Goal: Task Accomplishment & Management: Use online tool/utility

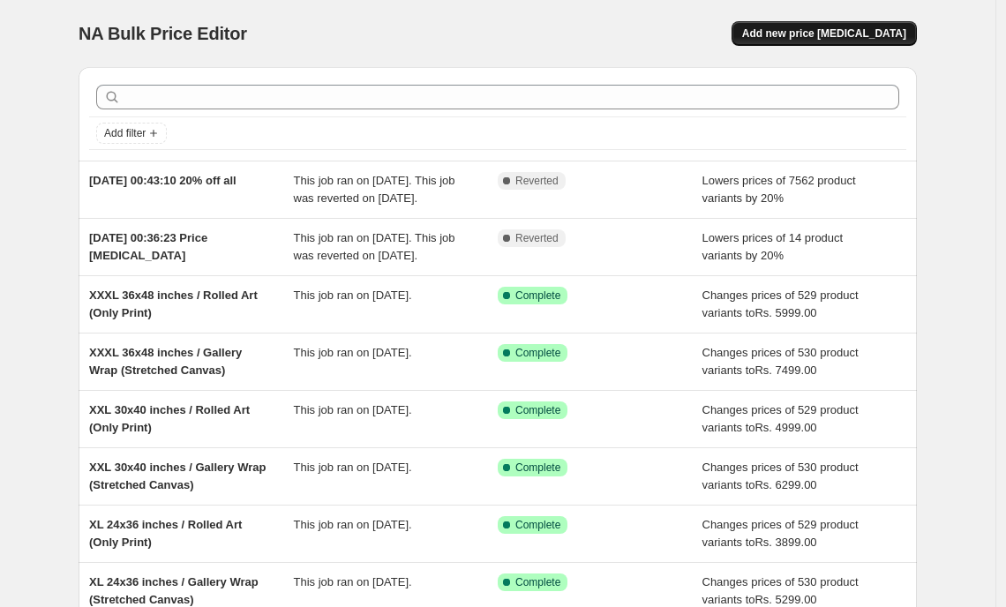
click at [822, 36] on span "Add new price [MEDICAL_DATA]" at bounding box center [824, 33] width 164 height 14
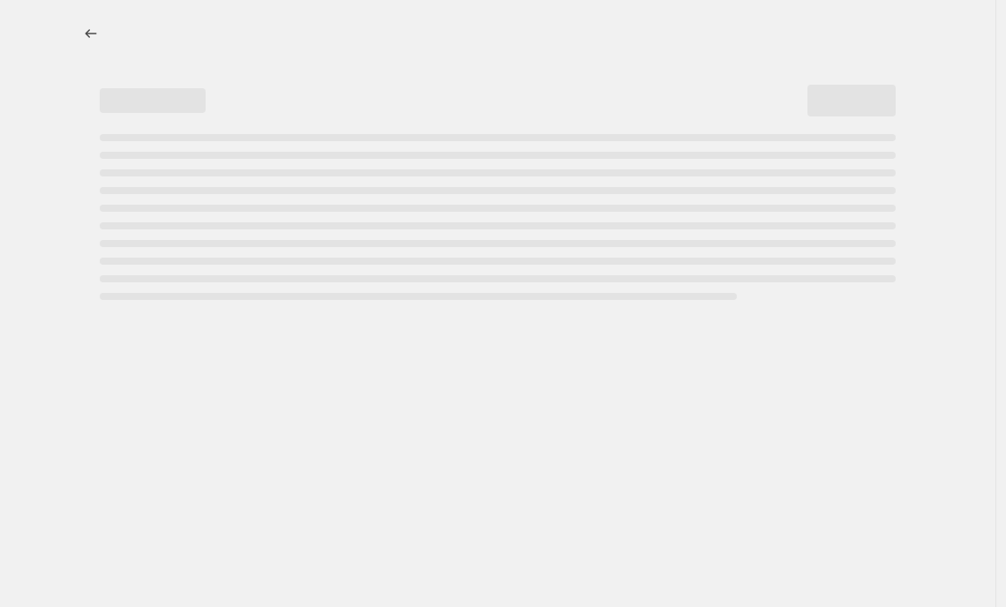
select select "percentage"
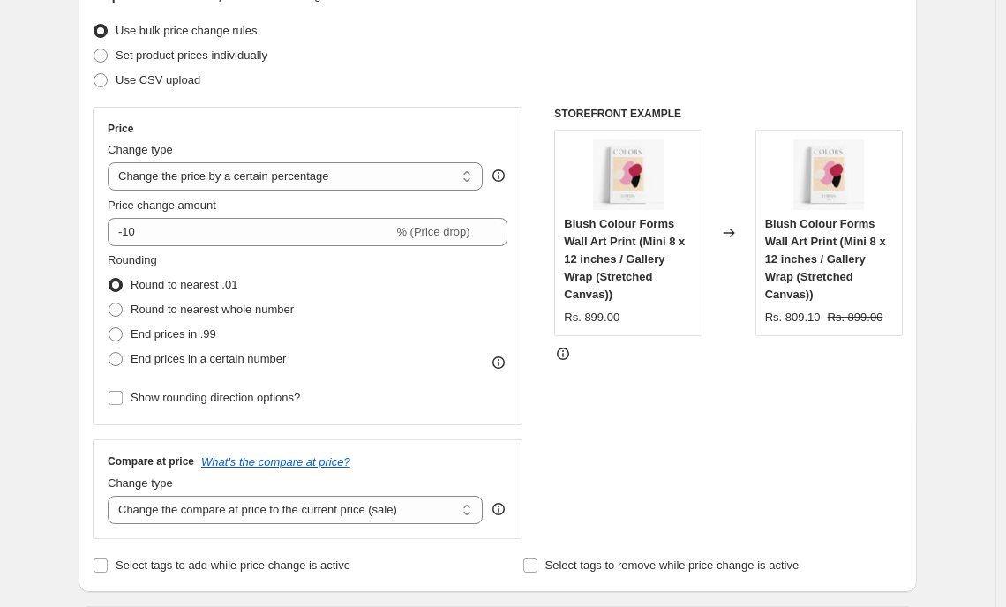
scroll to position [221, 0]
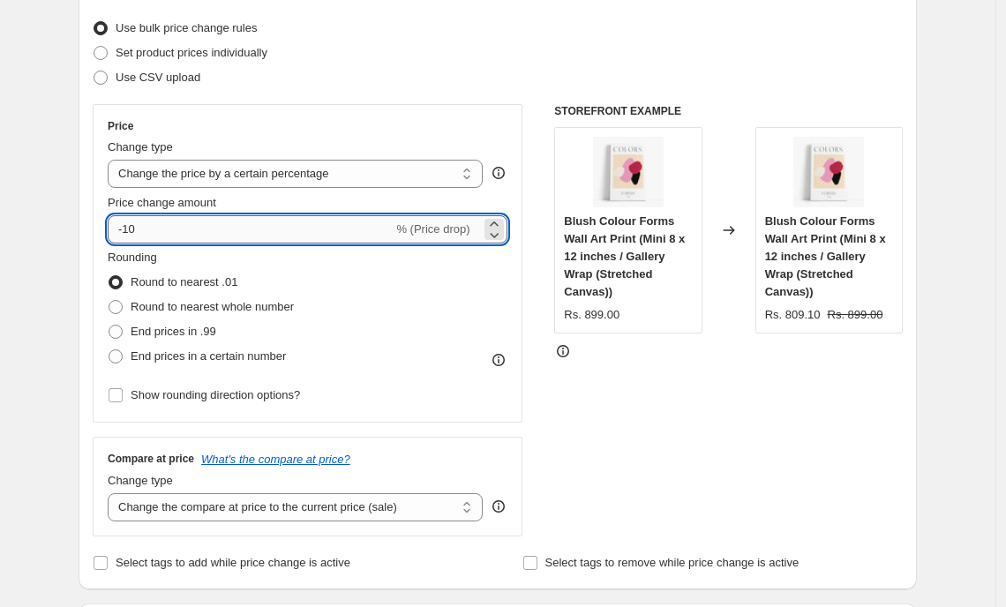
click at [382, 238] on input "-10" at bounding box center [250, 229] width 285 height 28
type input "-15"
click at [473, 287] on div "Rounding Round to nearest .01 Round to nearest whole number End prices in .99 E…" at bounding box center [308, 309] width 400 height 120
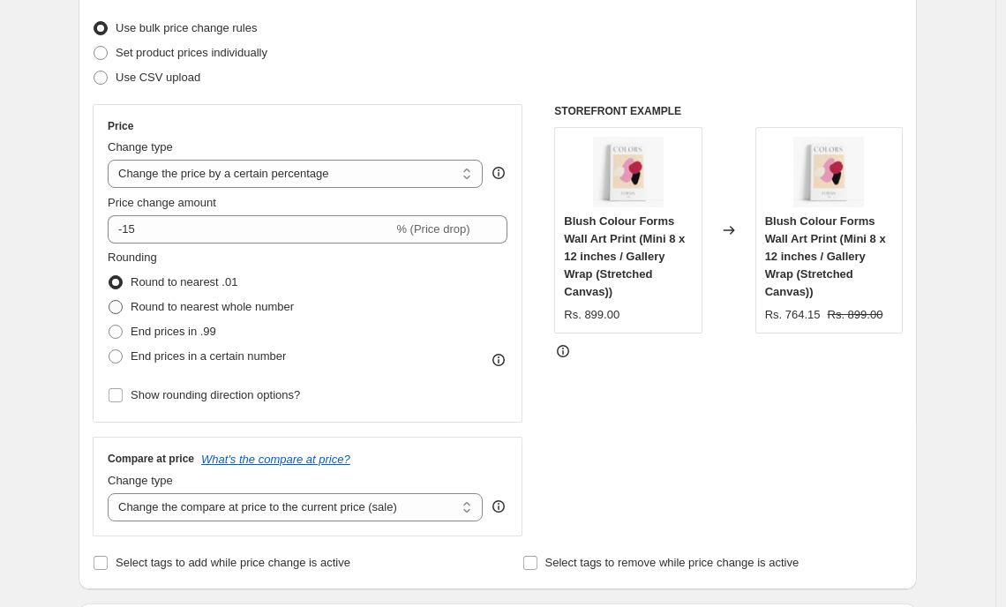
click at [199, 312] on span "Round to nearest whole number" at bounding box center [212, 306] width 163 height 13
click at [109, 301] on input "Round to nearest whole number" at bounding box center [109, 300] width 1 height 1
radio input "true"
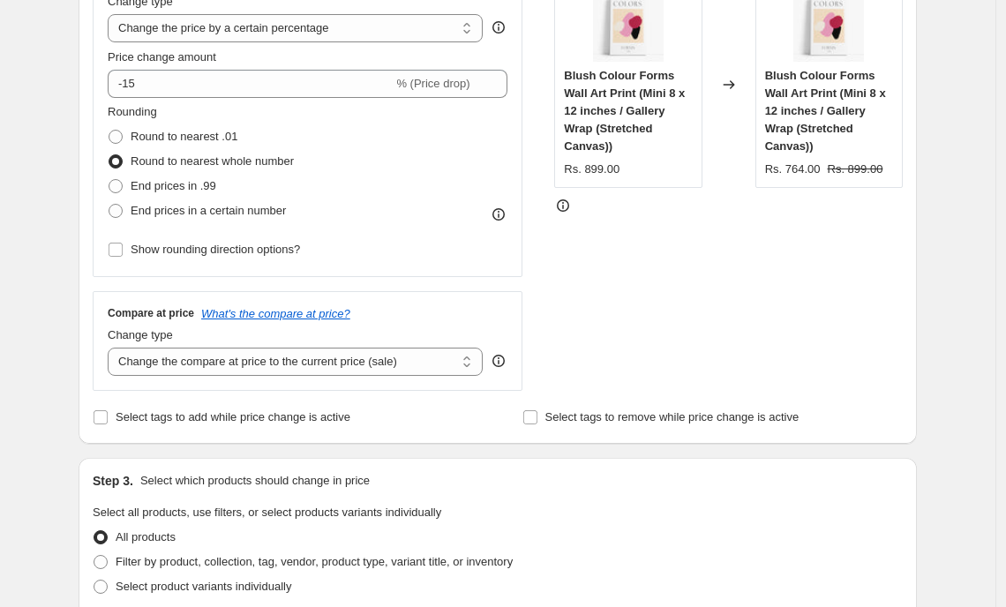
scroll to position [367, 0]
click at [203, 352] on select "Change the compare at price to the current price (sale) Change the compare at p…" at bounding box center [295, 361] width 375 height 28
click at [541, 291] on div "Price Change type Change the price to a certain amount Change the price by a ce…" at bounding box center [498, 174] width 810 height 433
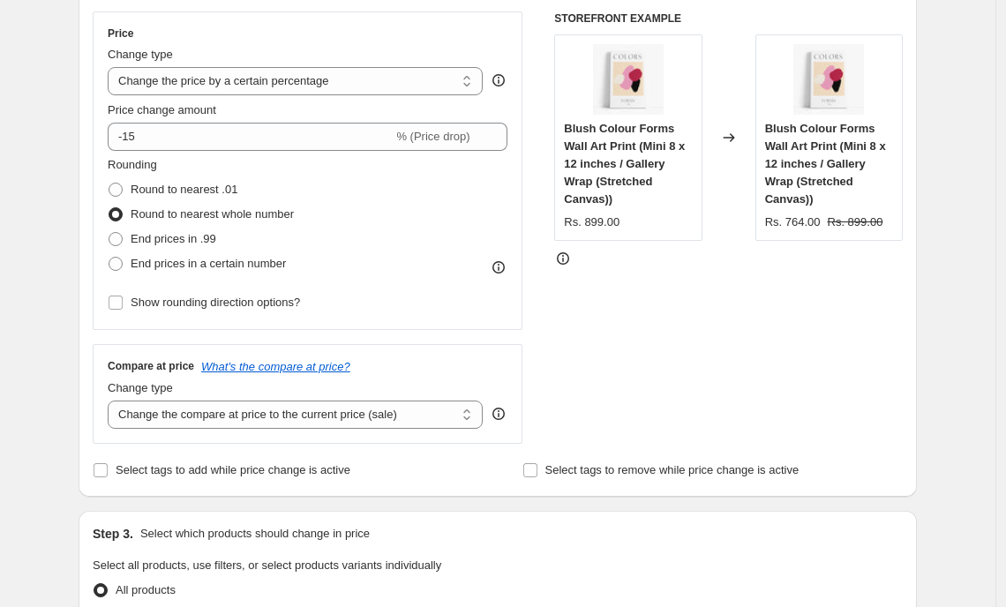
scroll to position [309, 0]
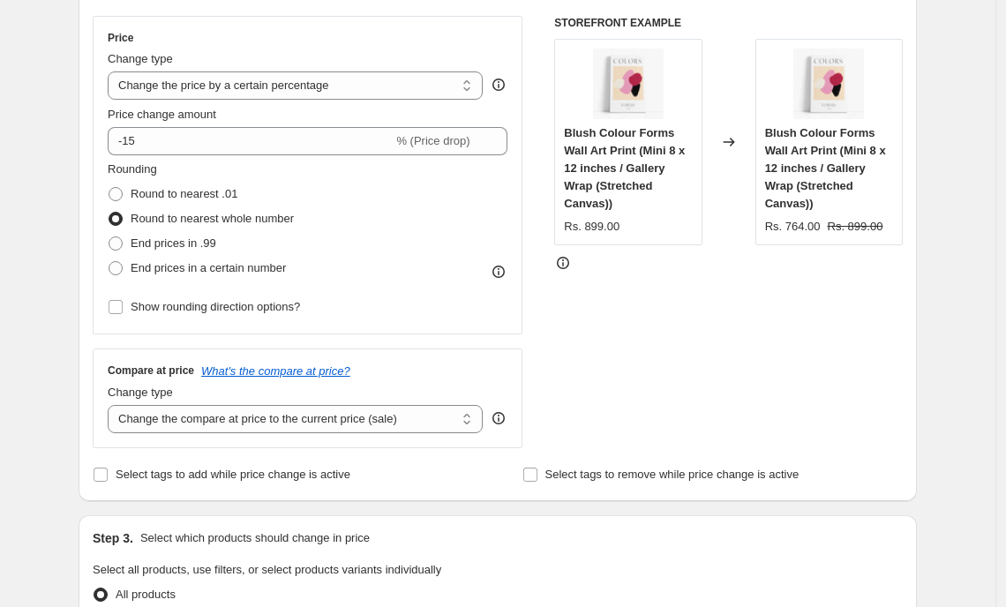
click at [556, 328] on div "Price Change type Change the price to a certain amount Change the price by a ce…" at bounding box center [498, 232] width 810 height 433
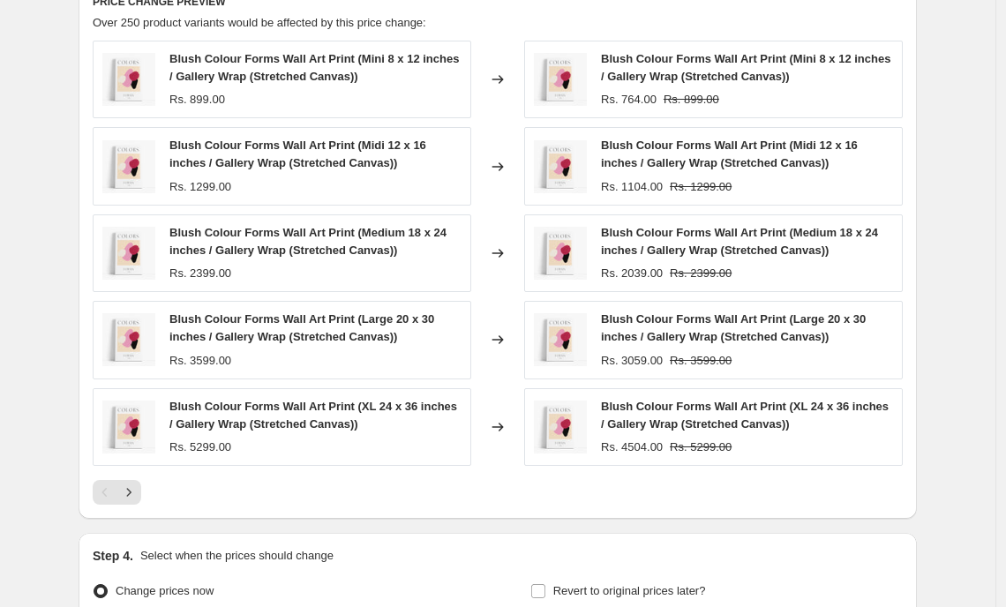
scroll to position [1005, 0]
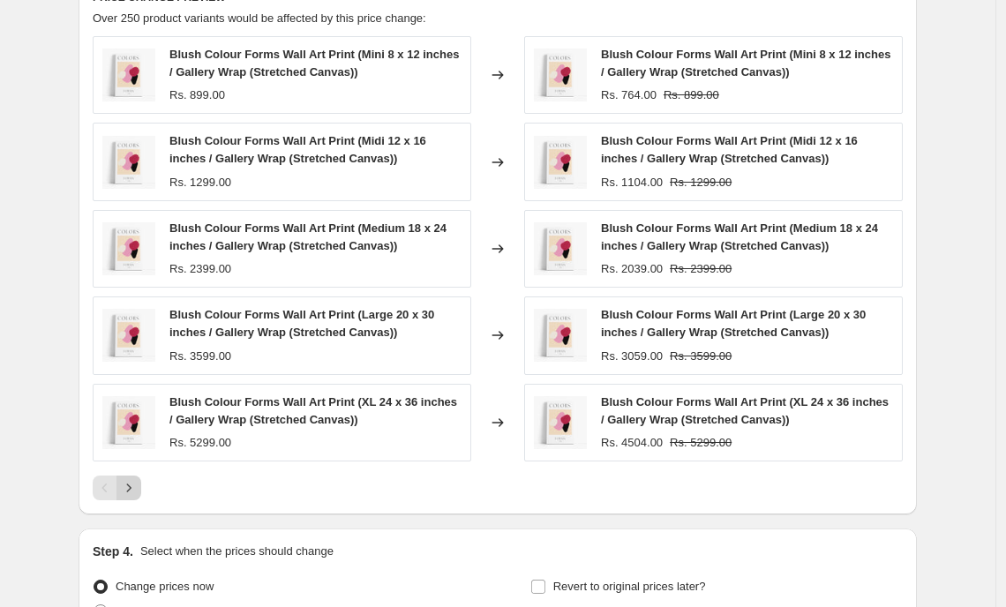
click at [124, 493] on button "Next" at bounding box center [129, 488] width 25 height 25
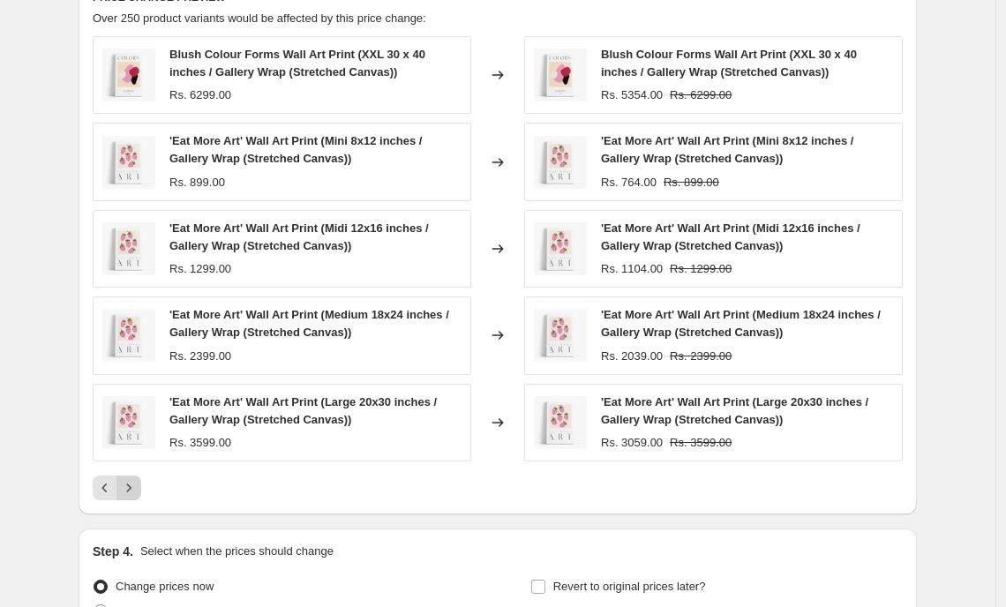
click at [137, 492] on icon "Next" at bounding box center [129, 488] width 18 height 18
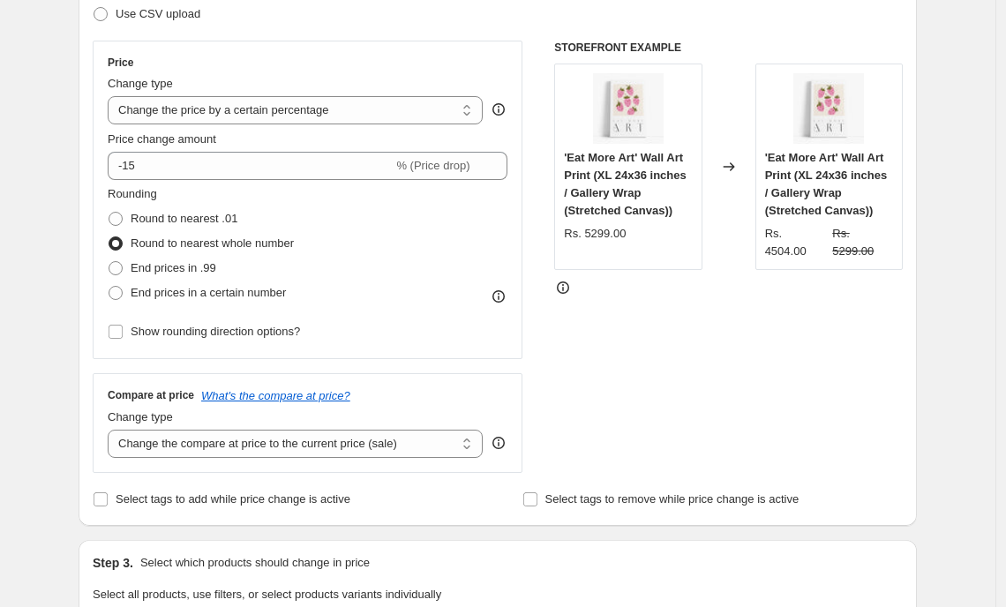
scroll to position [282, 0]
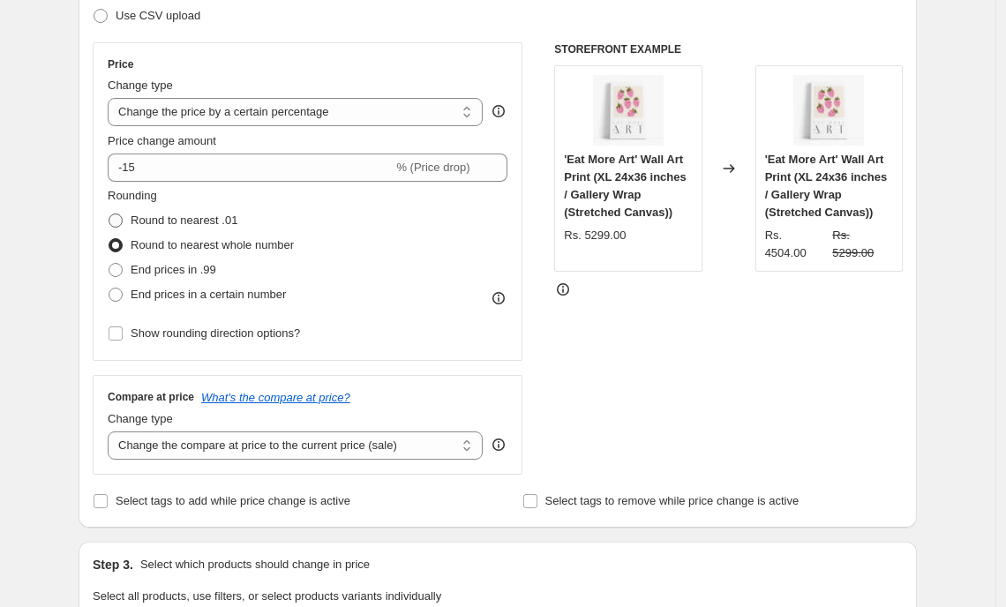
click at [237, 214] on span "Round to nearest .01" at bounding box center [184, 220] width 107 height 13
click at [109, 214] on input "Round to nearest .01" at bounding box center [109, 214] width 1 height 1
radio input "true"
click at [230, 242] on span "Round to nearest whole number" at bounding box center [212, 244] width 163 height 13
click at [109, 239] on input "Round to nearest whole number" at bounding box center [109, 238] width 1 height 1
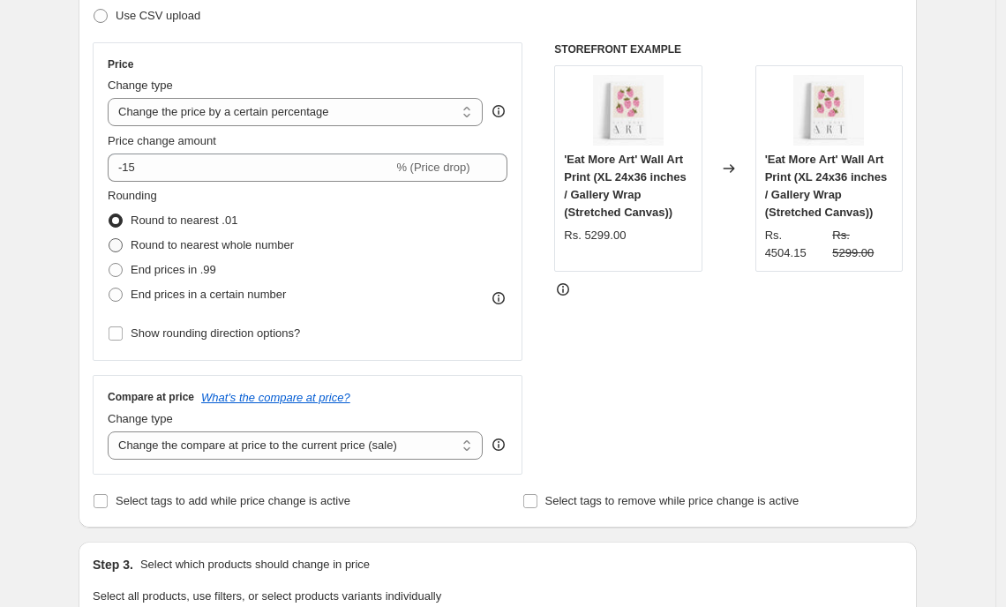
radio input "true"
click at [216, 268] on span "End prices in .99" at bounding box center [174, 269] width 86 height 13
click at [109, 264] on input "End prices in .99" at bounding box center [109, 263] width 1 height 1
radio input "true"
click at [215, 291] on span "End prices in a certain number" at bounding box center [208, 294] width 155 height 13
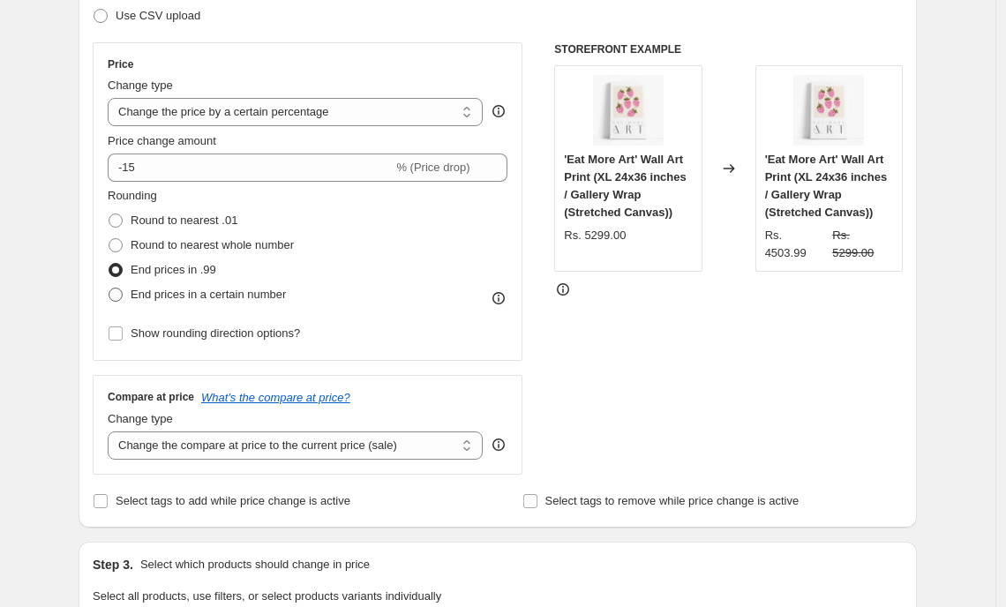
click at [109, 289] on input "End prices in a certain number" at bounding box center [109, 288] width 1 height 1
radio input "true"
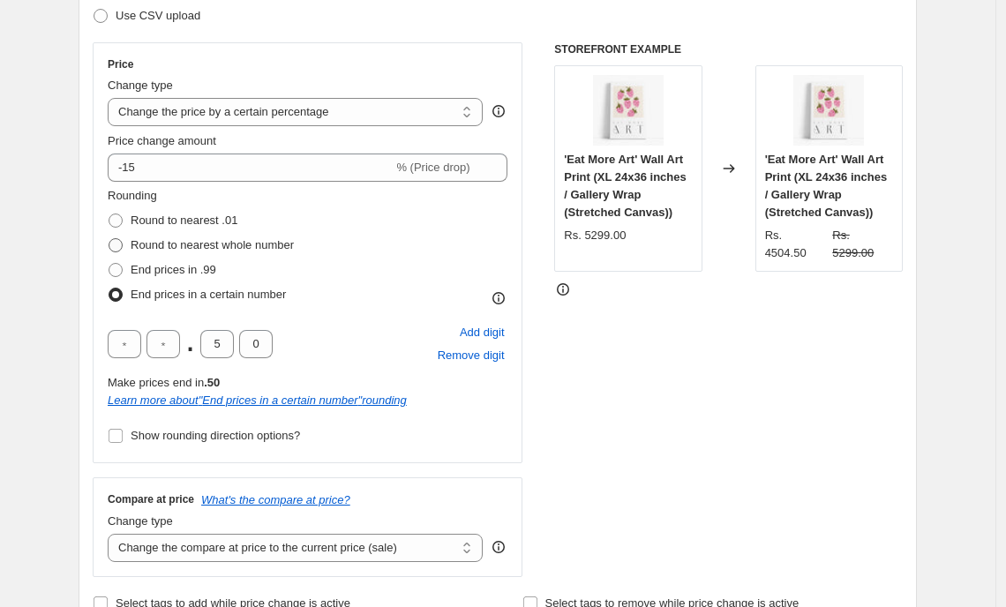
click at [230, 252] on span "Round to nearest whole number" at bounding box center [212, 246] width 163 height 18
click at [109, 239] on input "Round to nearest whole number" at bounding box center [109, 238] width 1 height 1
radio input "true"
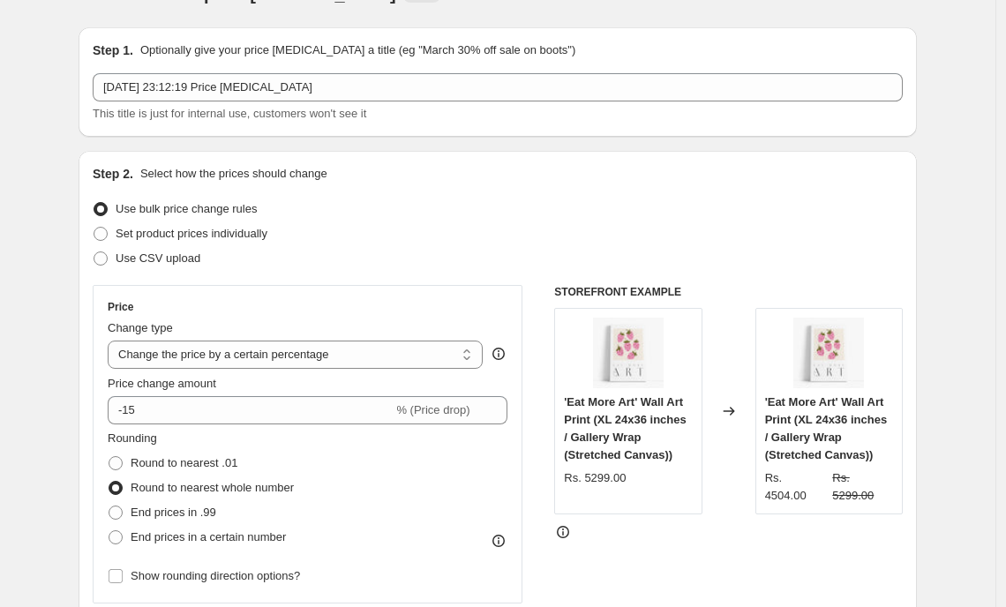
scroll to position [0, 0]
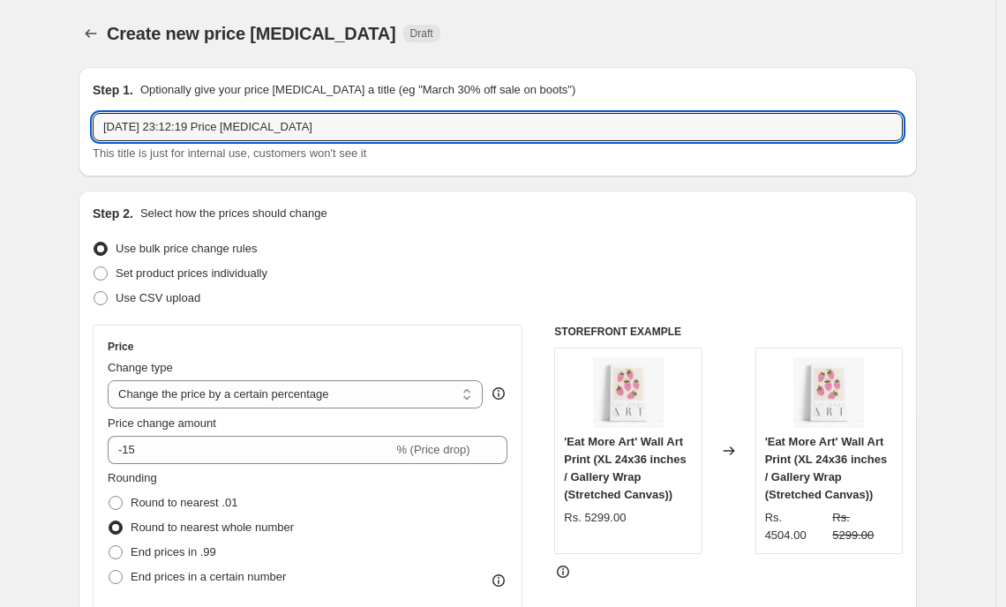
drag, startPoint x: 230, startPoint y: 129, endPoint x: 207, endPoint y: 104, distance: 33.7
click at [207, 104] on div "Step 1. Optionally give your price [MEDICAL_DATA] a title (eg "March 30% off sa…" at bounding box center [498, 121] width 810 height 81
type input "[DATE] Price [MEDICAL_DATA]"
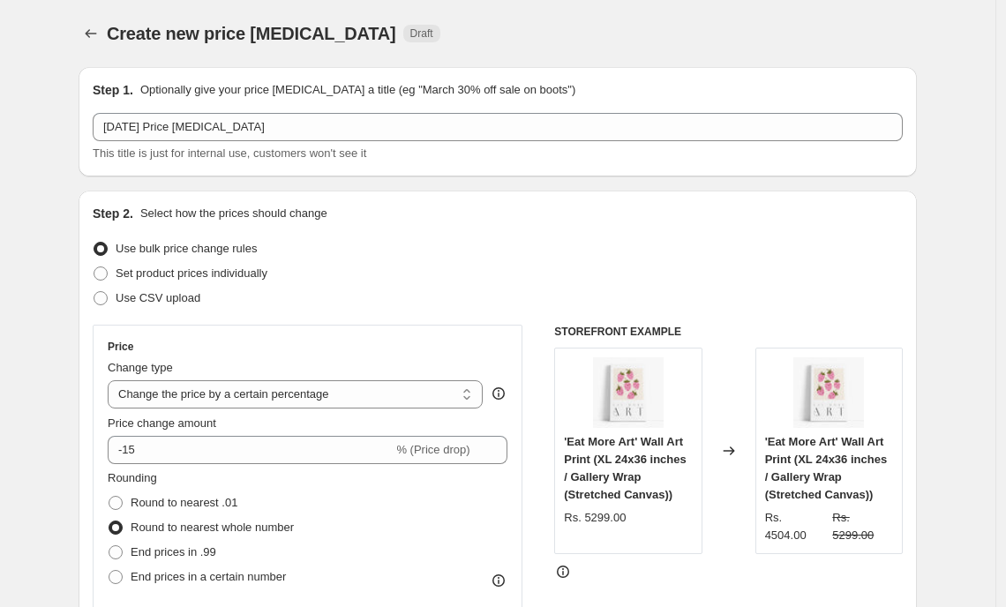
click at [230, 146] on div "This title is just for internal use, customers won't see it" at bounding box center [498, 154] width 810 height 18
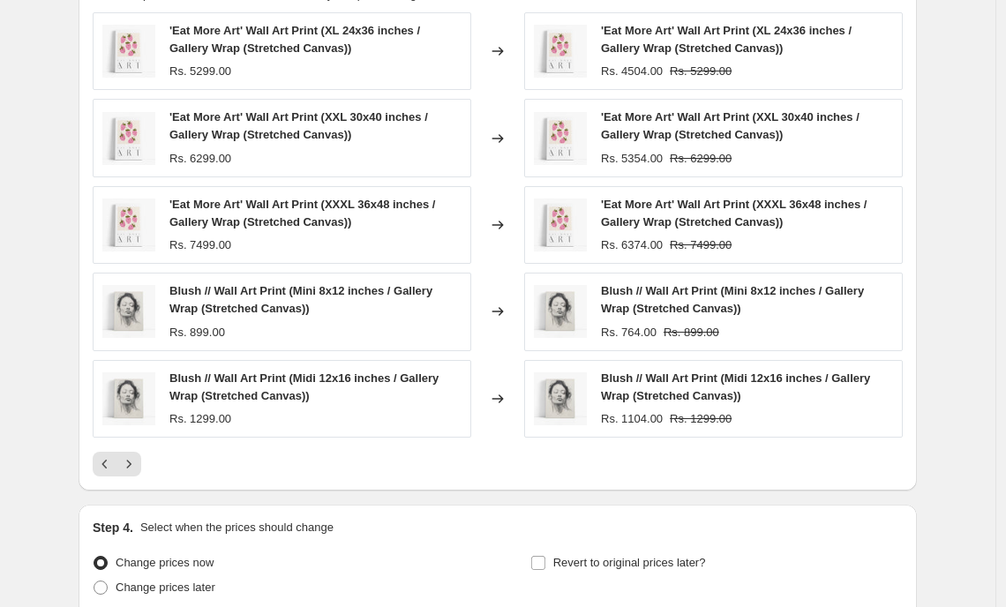
scroll to position [1186, 0]
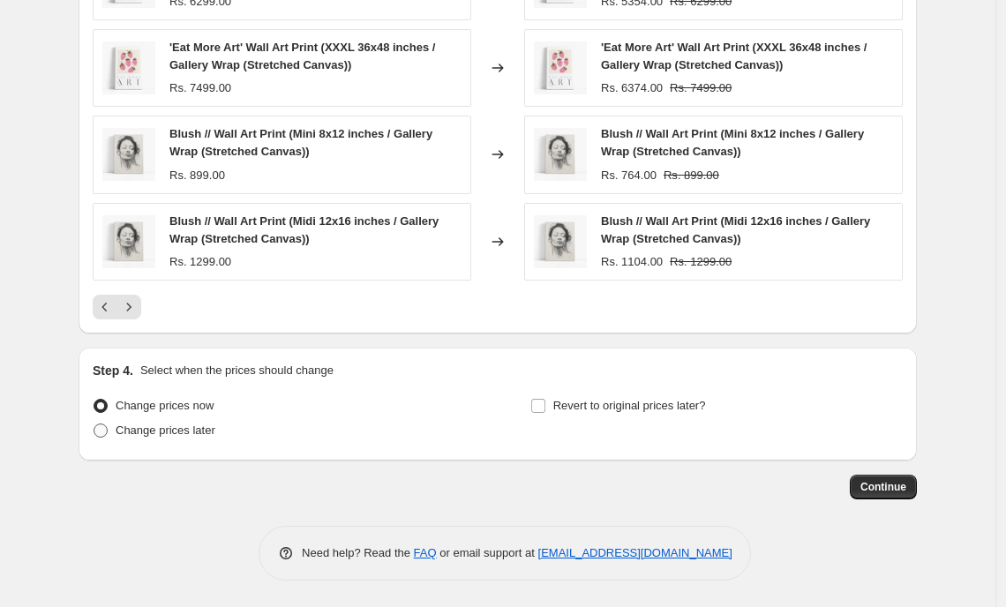
click at [140, 438] on span "Change prices later" at bounding box center [166, 431] width 100 height 18
click at [94, 425] on input "Change prices later" at bounding box center [94, 424] width 1 height 1
radio input "true"
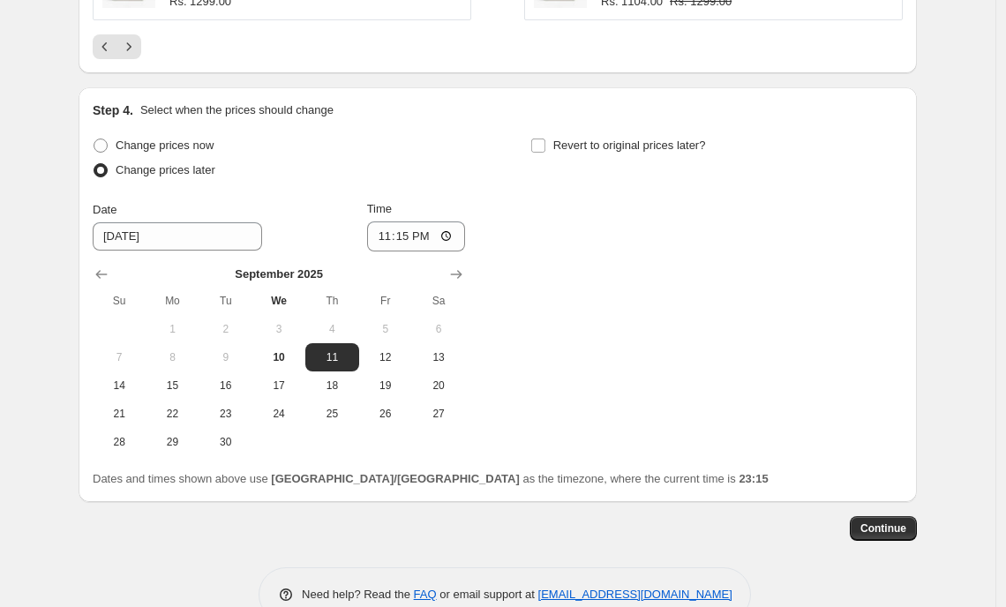
scroll to position [1473, 0]
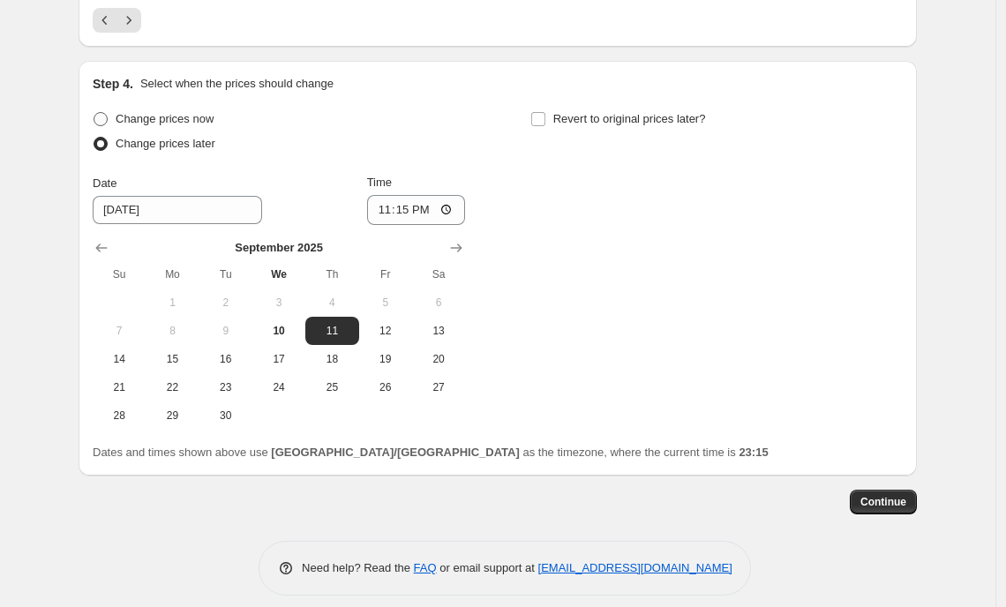
click at [198, 123] on span "Change prices now" at bounding box center [165, 118] width 98 height 13
click at [94, 113] on input "Change prices now" at bounding box center [94, 112] width 1 height 1
radio input "true"
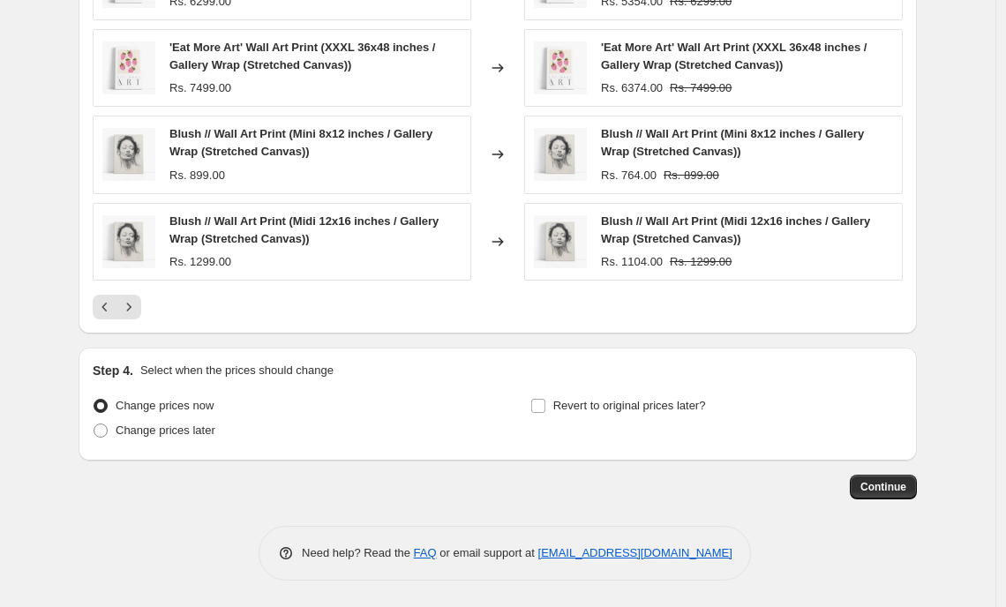
scroll to position [1186, 0]
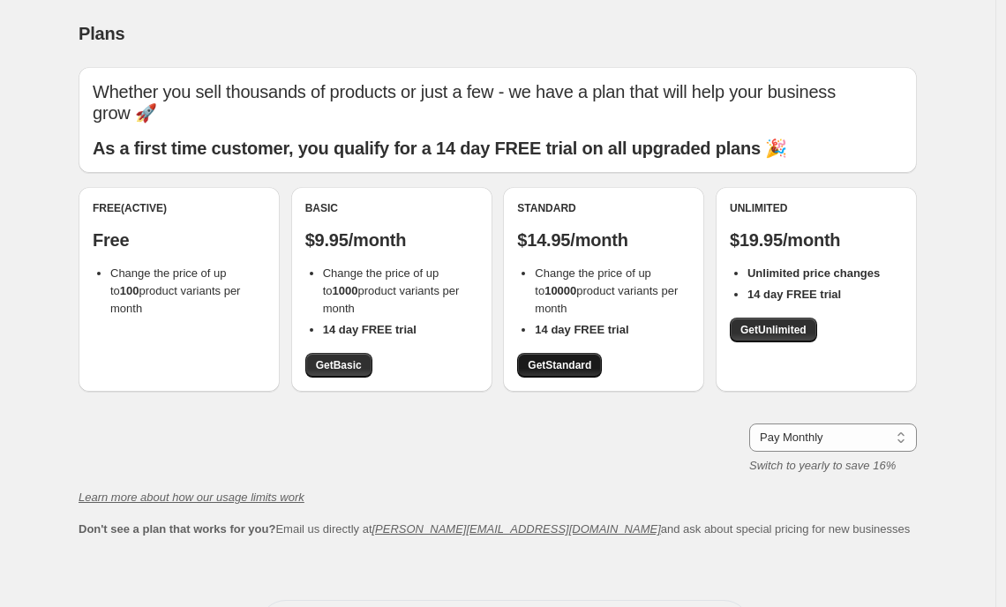
click at [554, 358] on span "Get Standard" at bounding box center [560, 365] width 64 height 14
